Goal: Transaction & Acquisition: Download file/media

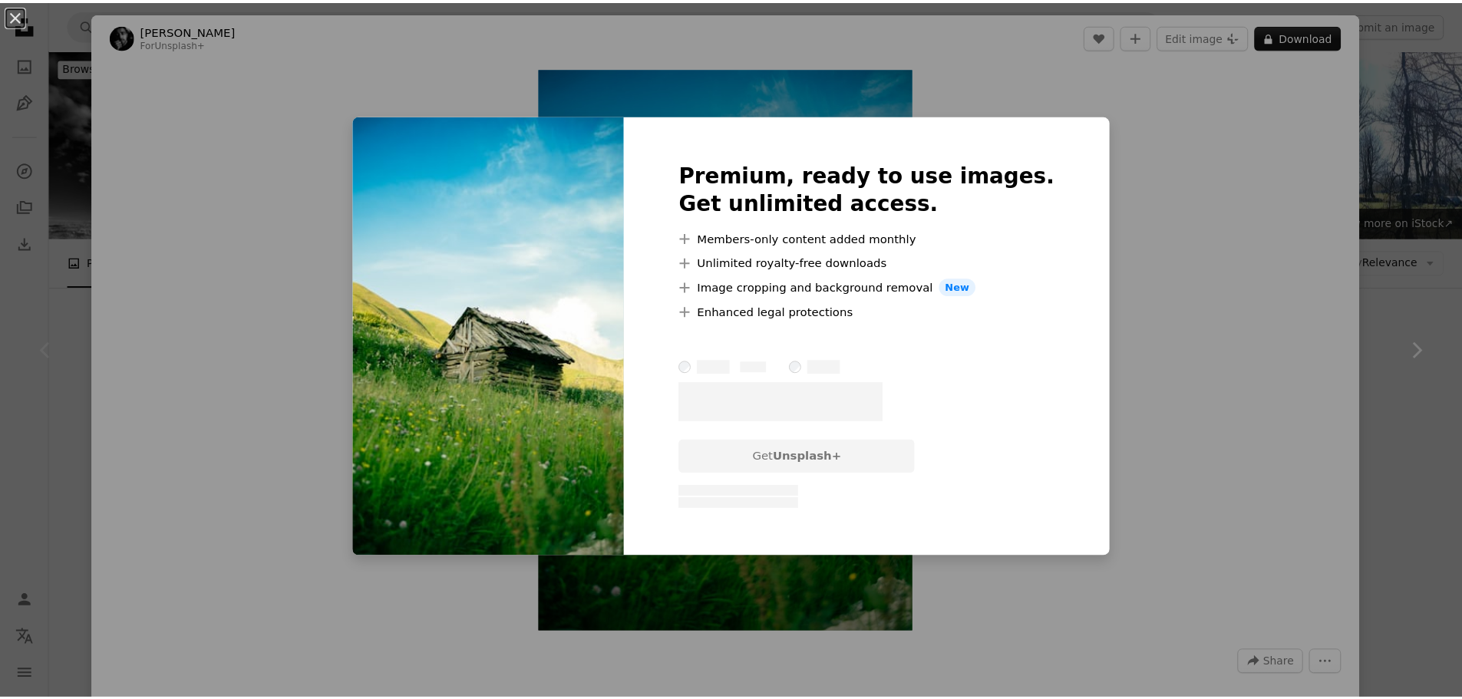
scroll to position [263, 0]
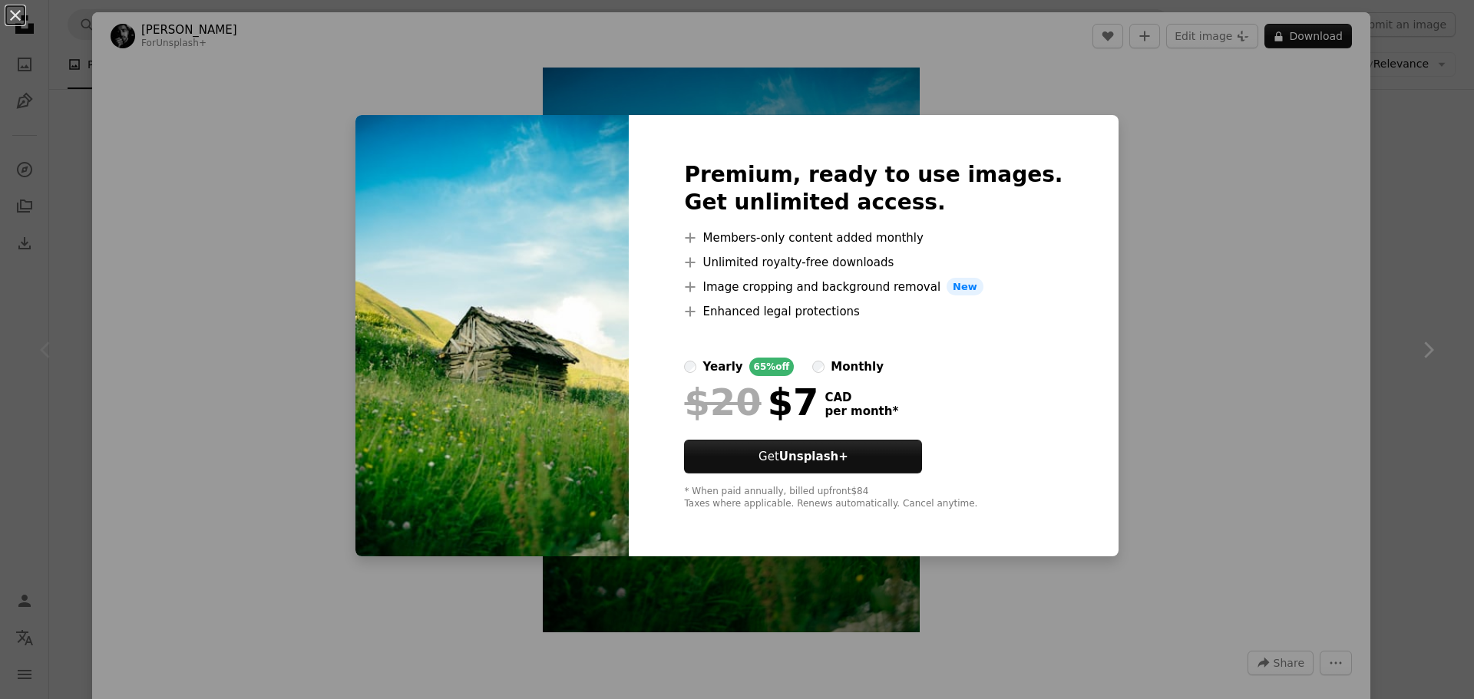
click at [1109, 249] on div "An X shape Premium, ready to use images. Get unlimited access. A plus sign Memb…" at bounding box center [737, 349] width 1474 height 699
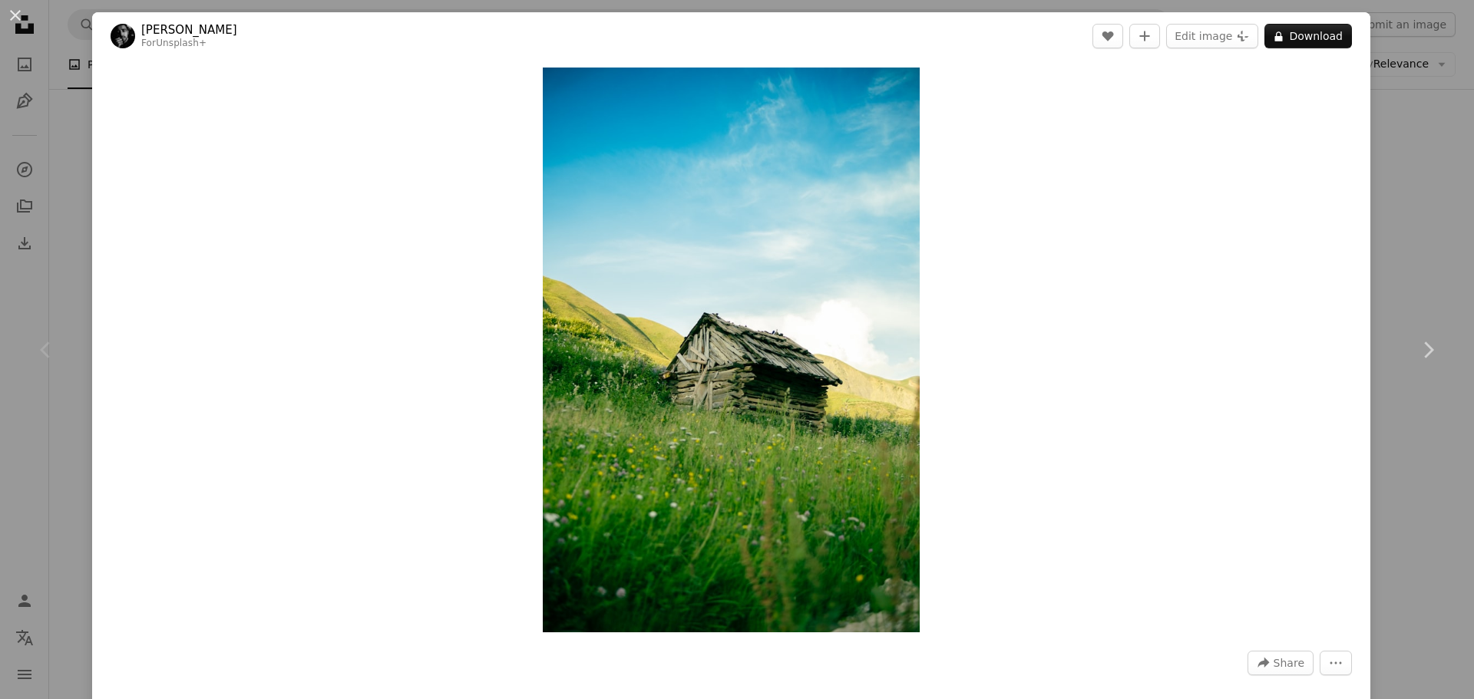
click at [81, 117] on div "An X shape Chevron left Chevron right [PERSON_NAME] For Unsplash+ A heart A plu…" at bounding box center [737, 349] width 1474 height 699
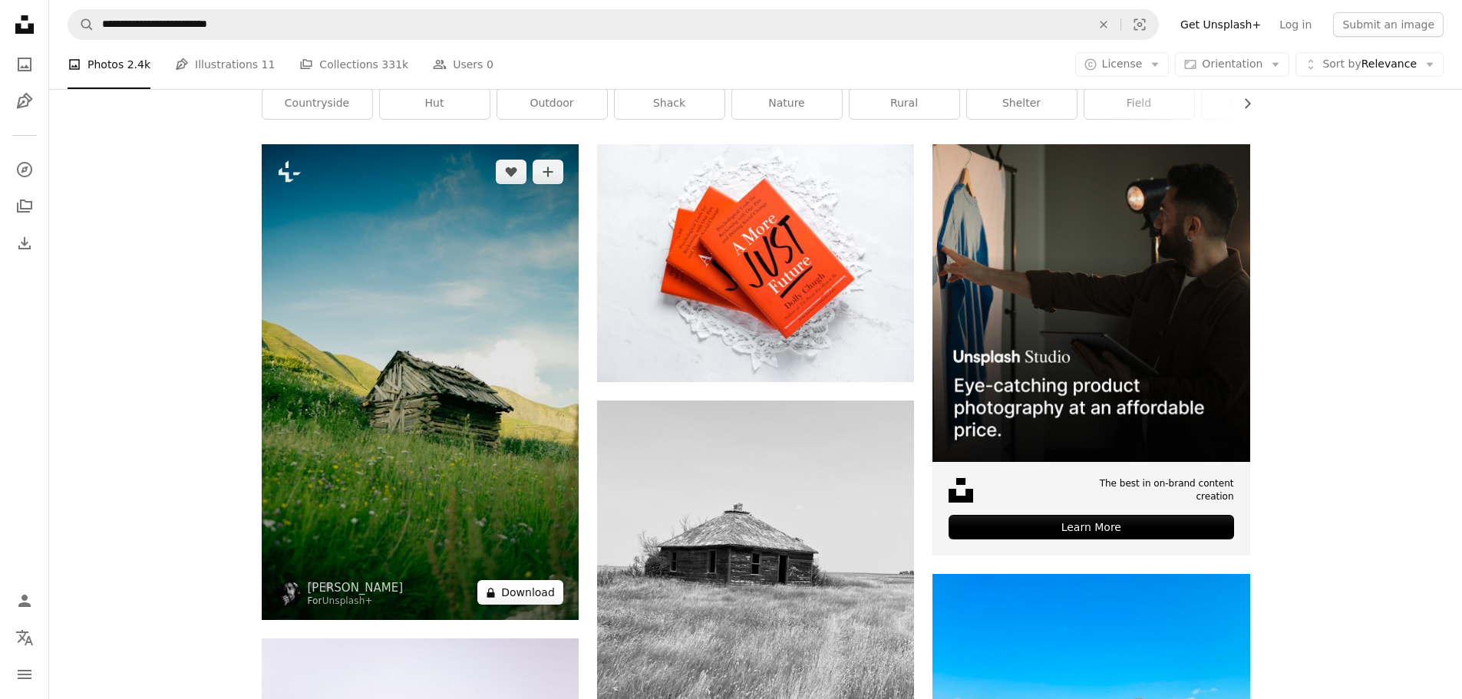
drag, startPoint x: 433, startPoint y: 383, endPoint x: 520, endPoint y: 586, distance: 221.2
click at [520, 586] on button "A lock Download" at bounding box center [520, 592] width 86 height 25
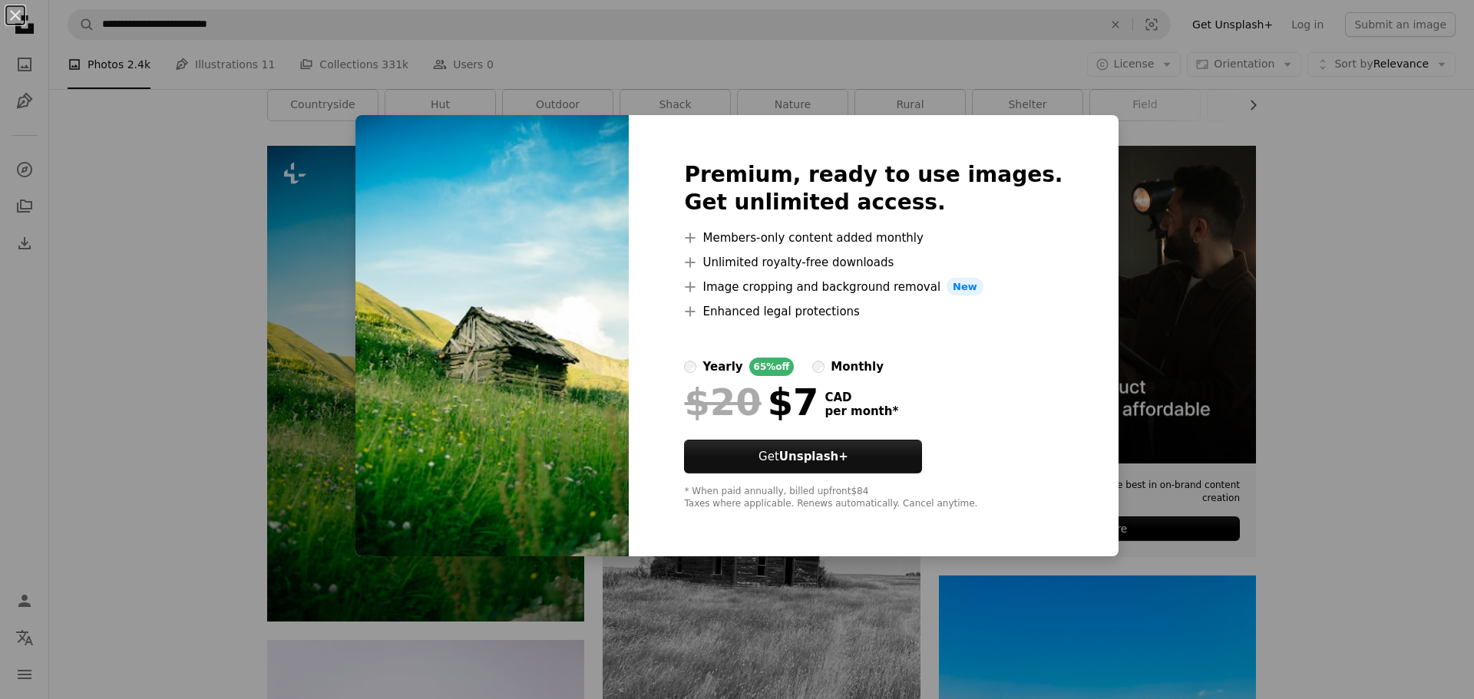
click at [137, 387] on div "An X shape Premium, ready to use images. Get unlimited access. A plus sign Memb…" at bounding box center [737, 349] width 1474 height 699
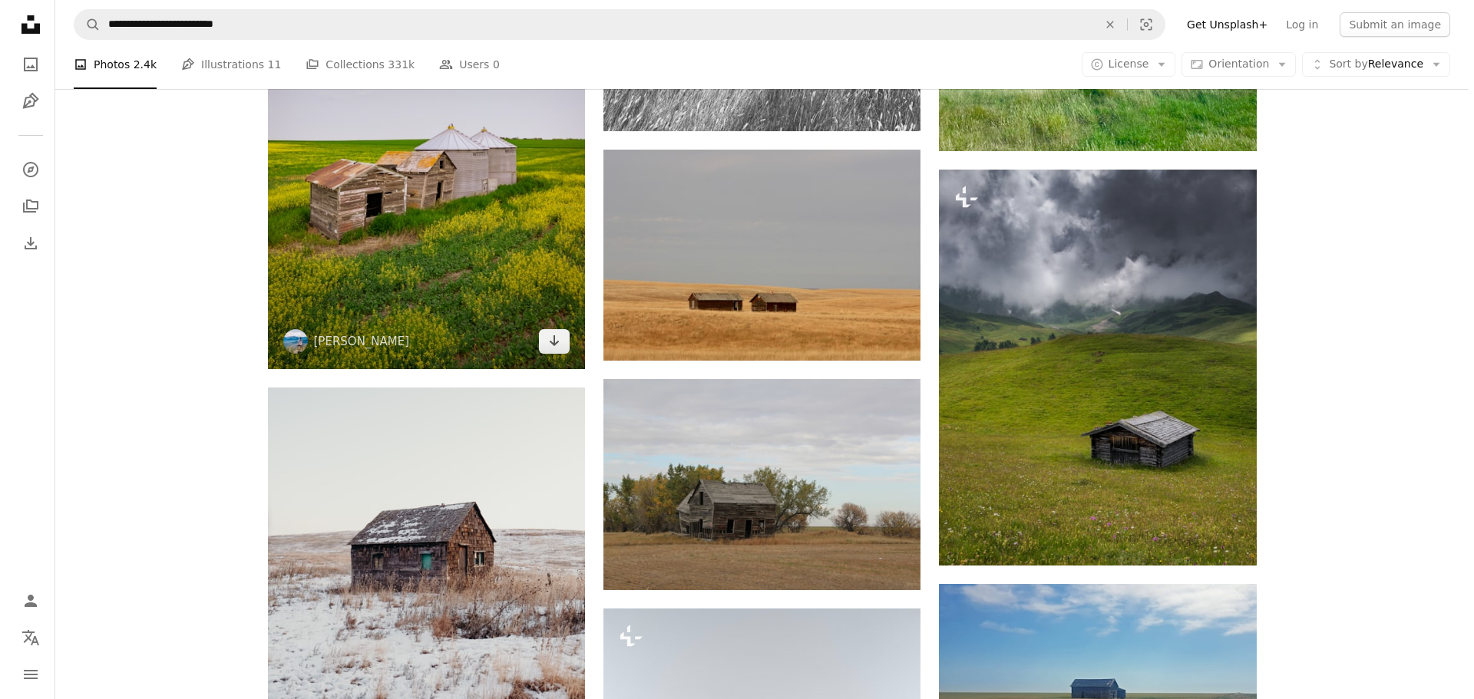
scroll to position [956, 0]
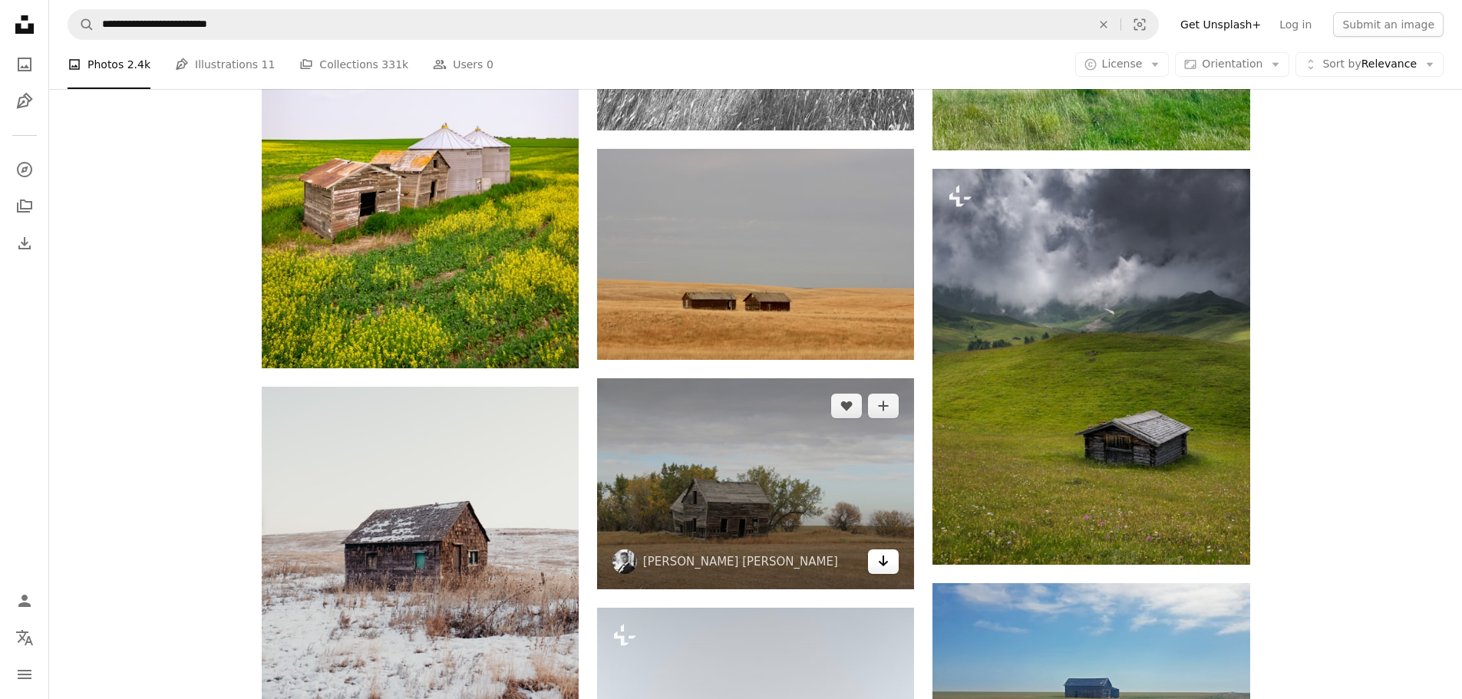
click at [885, 563] on icon "Arrow pointing down" at bounding box center [883, 561] width 12 height 18
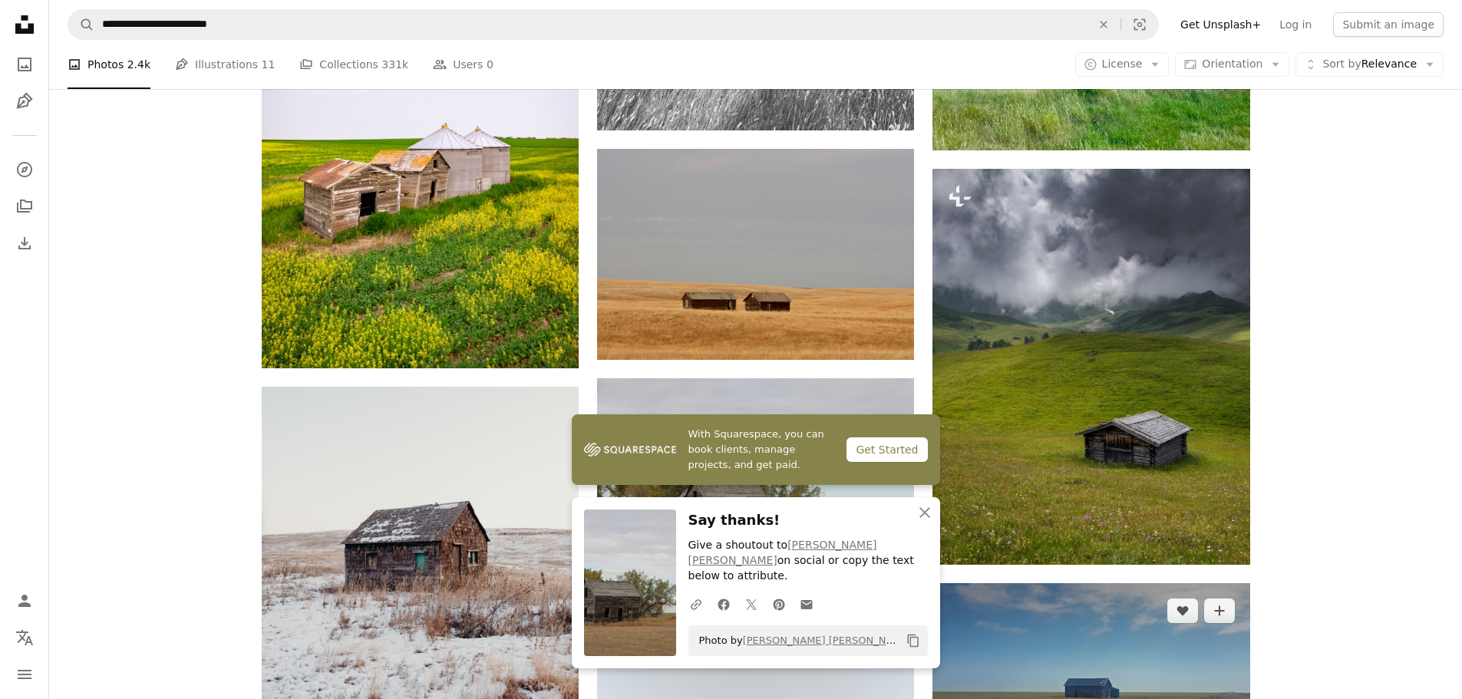
click at [984, 637] on img at bounding box center [1091, 682] width 317 height 199
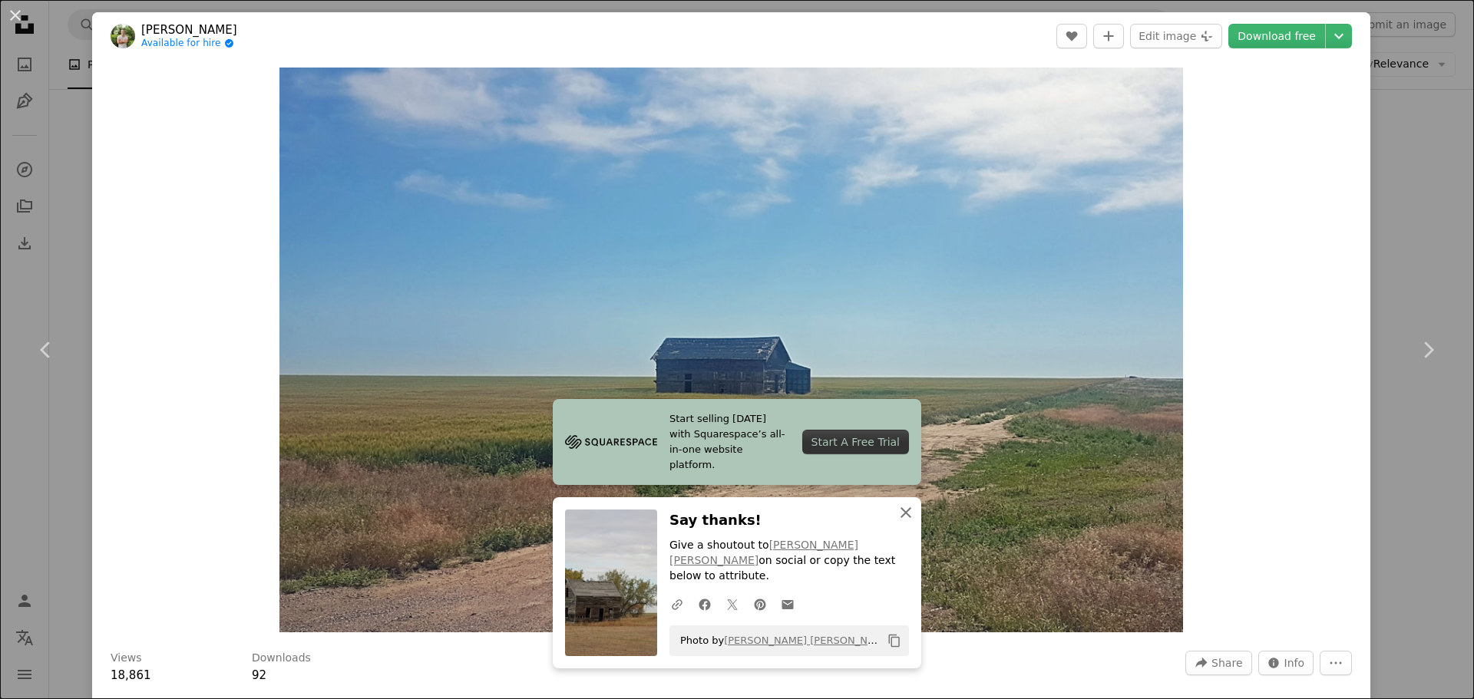
click at [900, 518] on icon "button" at bounding box center [905, 512] width 11 height 11
